Goal: Find specific page/section: Locate a particular part of the current website

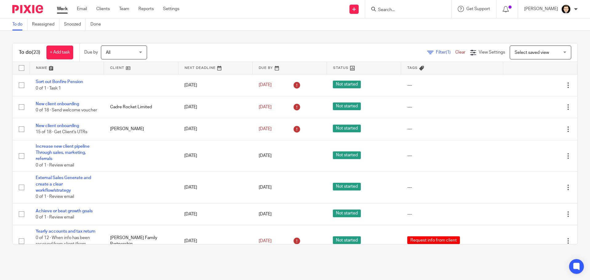
click at [390, 12] on input "Search" at bounding box center [405, 10] width 55 height 6
type input "youtopia"
click button "submit" at bounding box center [0, 0] width 0 height 0
click at [408, 33] on link at bounding box center [428, 28] width 104 height 19
click at [403, 29] on link at bounding box center [428, 28] width 104 height 19
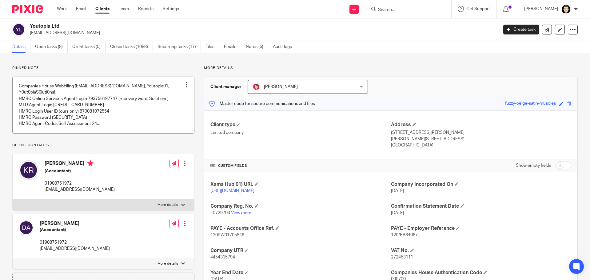
click at [103, 115] on link at bounding box center [104, 105] width 182 height 56
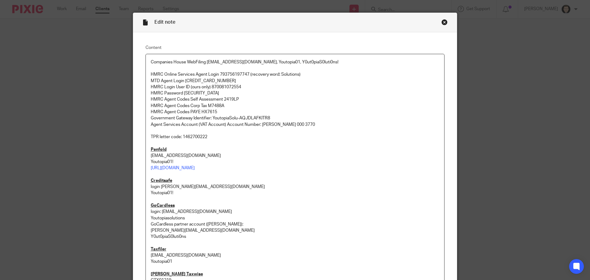
scroll to position [31, 0]
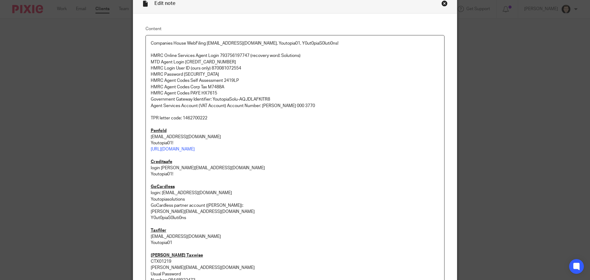
drag, startPoint x: 330, startPoint y: 43, endPoint x: 291, endPoint y: 41, distance: 39.4
click at [291, 41] on p "Companies House WebFiling [EMAIL_ADDRESS][DOMAIN_NAME], Youtopia01, Y0ut0piaS0l…" at bounding box center [295, 43] width 289 height 6
copy p "Y0ut0piaS0luti0ns!"
